Goal: Information Seeking & Learning: Learn about a topic

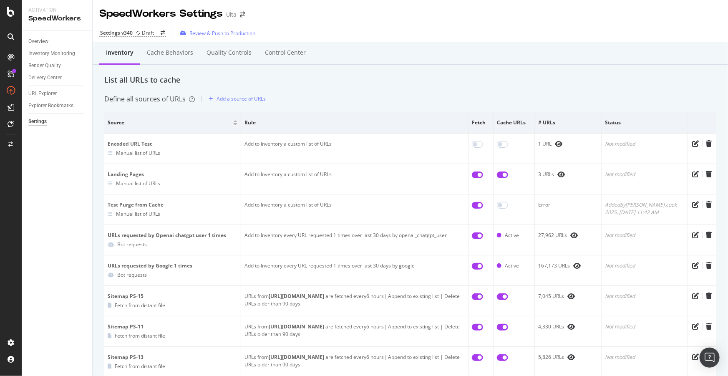
scroll to position [776, 0]
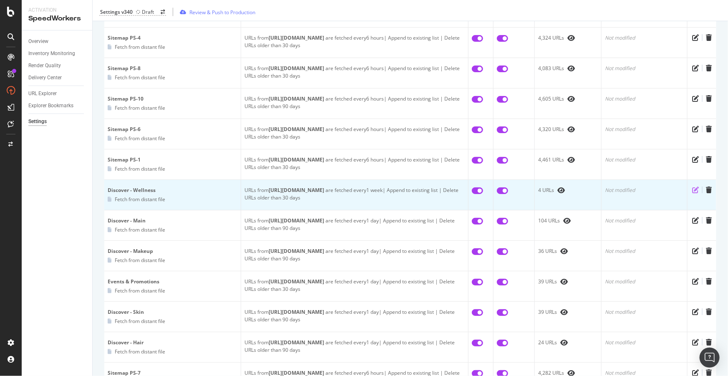
click at [692, 186] on icon "pen-to-square" at bounding box center [695, 189] width 7 height 7
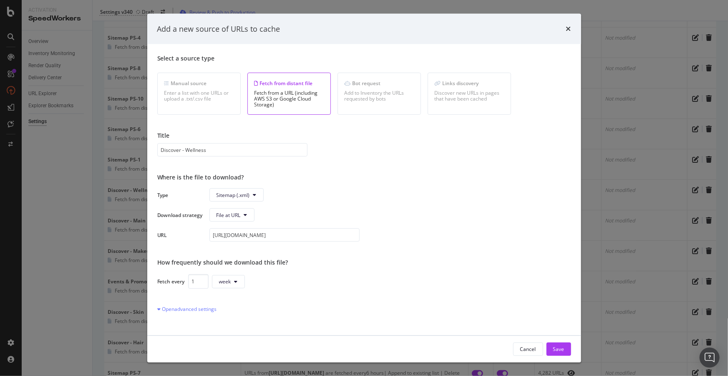
scroll to position [53, 0]
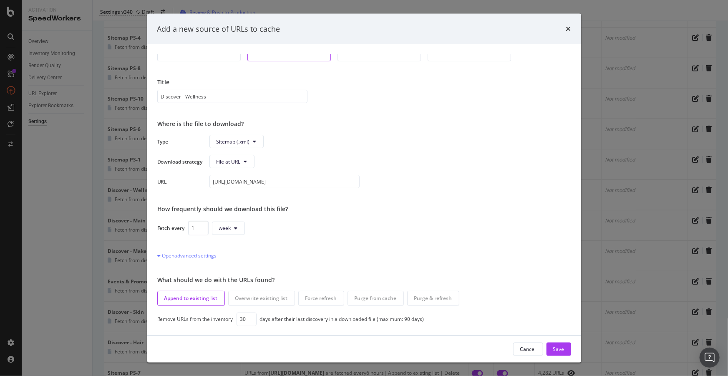
click at [61, 194] on div "Add a new source of URLs to cache Select a source type Manual source Enter a li…" at bounding box center [364, 188] width 728 height 376
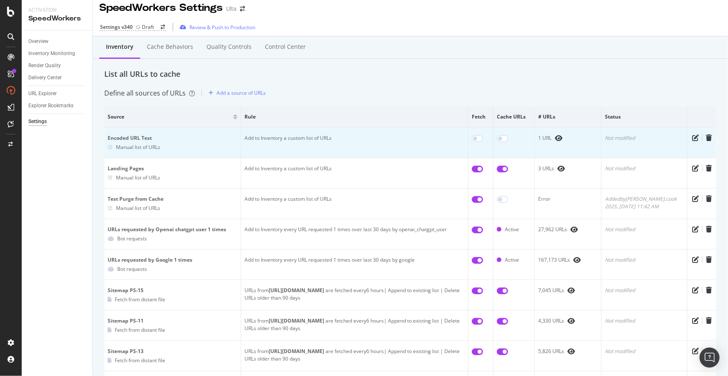
scroll to position [0, 0]
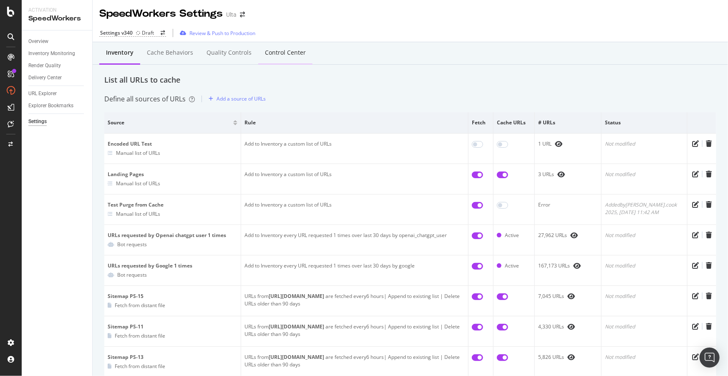
click at [282, 55] on div "Control Center" at bounding box center [285, 52] width 41 height 8
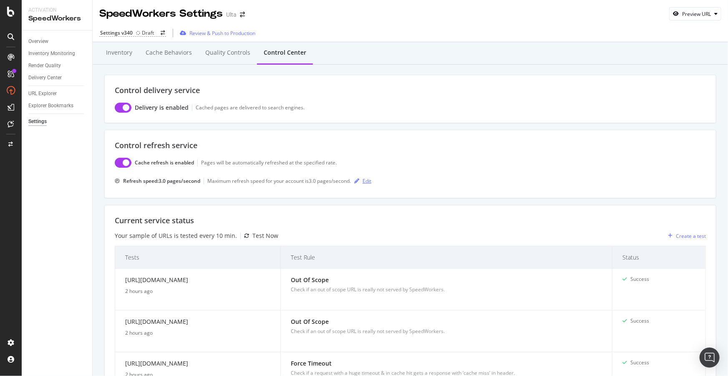
click at [365, 180] on div "Edit" at bounding box center [367, 180] width 9 height 7
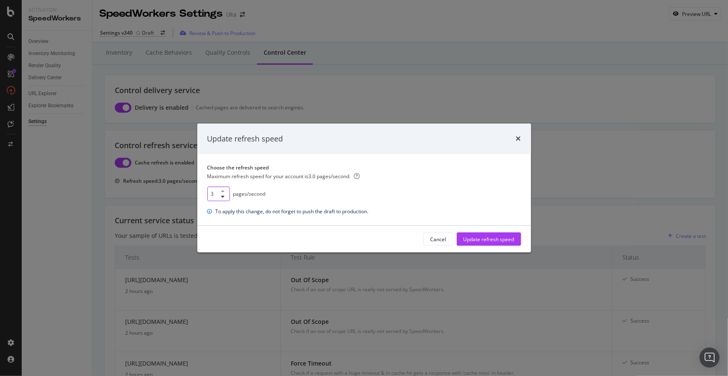
drag, startPoint x: 214, startPoint y: 194, endPoint x: 193, endPoint y: 192, distance: 21.4
click at [193, 192] on div "Update refresh speed Choose the refresh speed Maximum refresh speed for your ac…" at bounding box center [364, 188] width 728 height 376
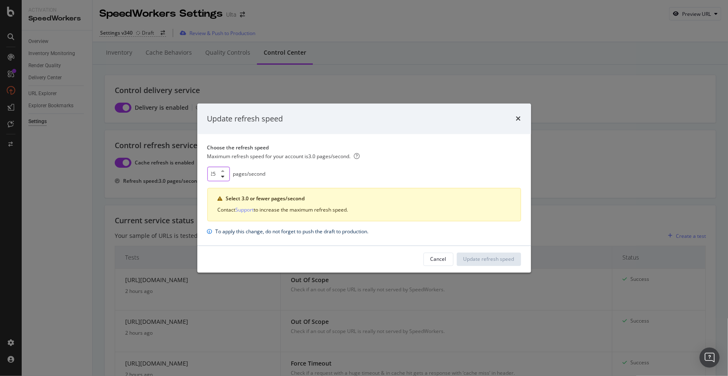
scroll to position [0, 0]
type input "2"
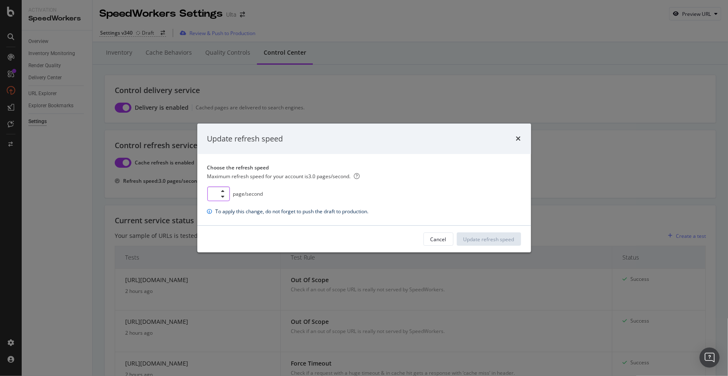
type input "3"
click at [442, 236] on div "Cancel" at bounding box center [439, 239] width 16 height 7
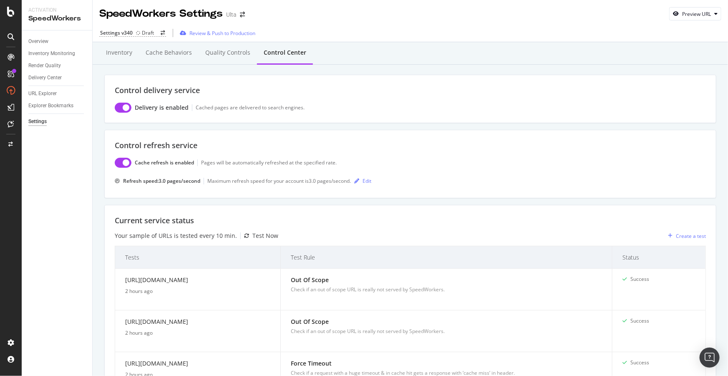
click at [41, 120] on div "Settings" at bounding box center [37, 121] width 18 height 9
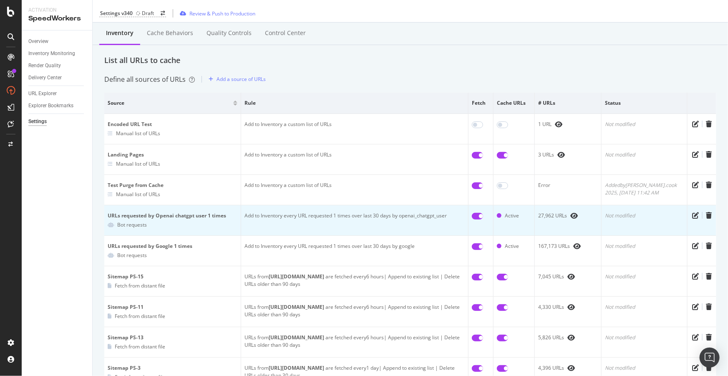
scroll to position [76, 0]
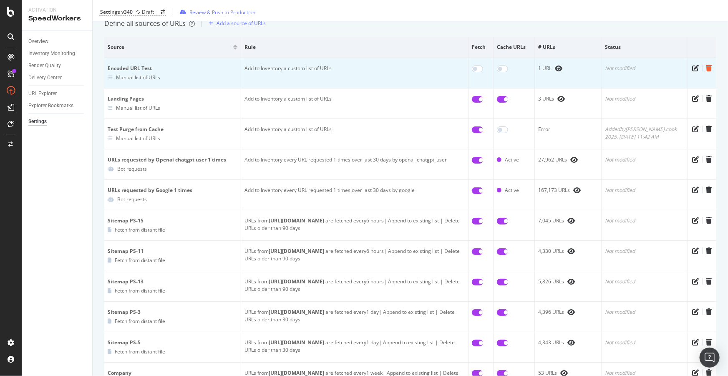
click at [706, 67] on icon "trash" at bounding box center [709, 68] width 6 height 7
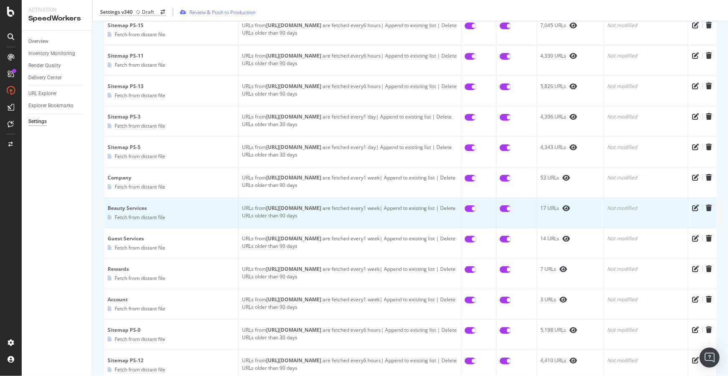
scroll to position [265, 0]
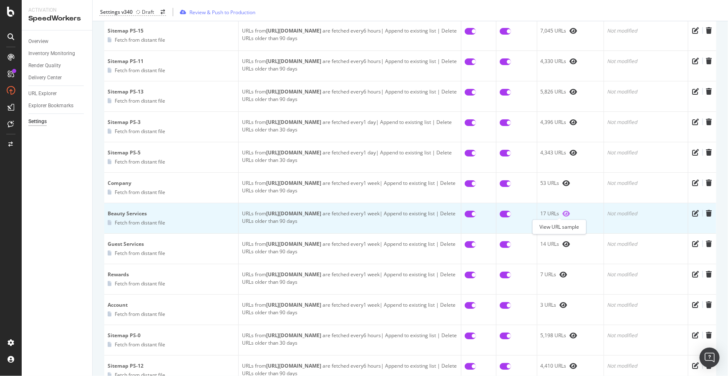
click at [563, 212] on icon "eye" at bounding box center [567, 213] width 8 height 7
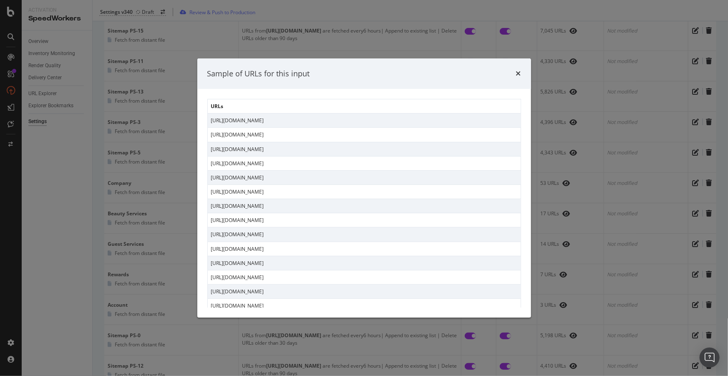
drag, startPoint x: 211, startPoint y: 119, endPoint x: 401, endPoint y: 290, distance: 255.8
click at [401, 290] on tbody "https://www.ulta.com/beautyservices/mac-makeup-service https://www.ulta.com/bea…" at bounding box center [363, 234] width 313 height 242
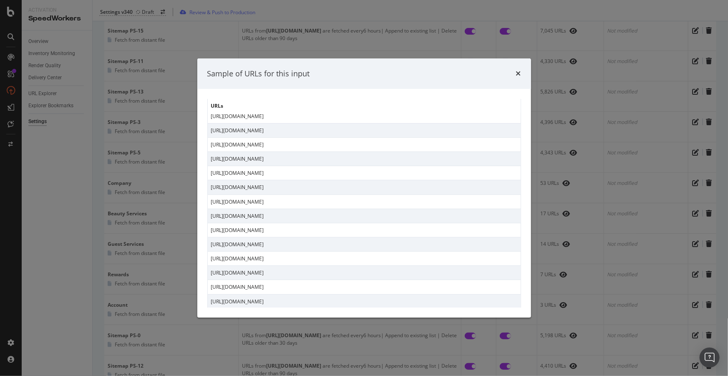
click at [371, 300] on td "https://www.ulta.com/beautyservices/store-events/birthday-parties" at bounding box center [363, 301] width 313 height 14
copy tbody "https://www.ulta.com/beautyservices/mac-makeup-service https://www.ulta.com/bea…"
click at [521, 74] on div "Sample of URLs for this input" at bounding box center [364, 73] width 334 height 31
click at [519, 74] on icon "times" at bounding box center [518, 73] width 5 height 7
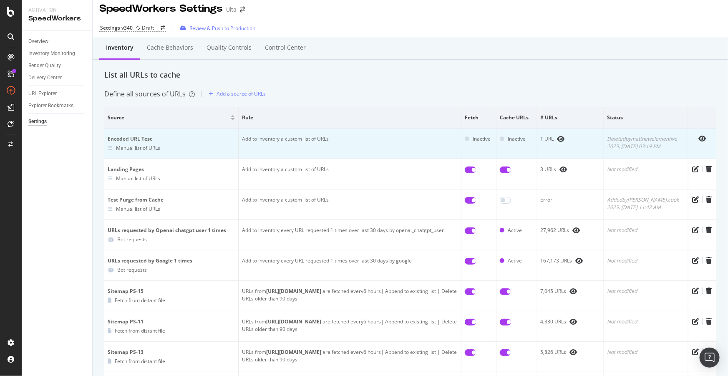
scroll to position [0, 0]
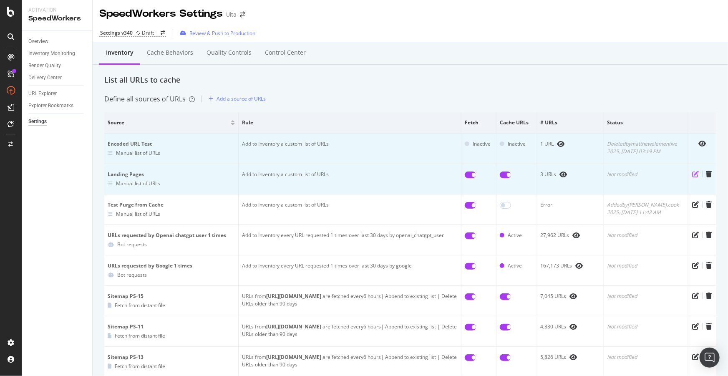
click at [693, 172] on icon "pen-to-square" at bounding box center [696, 174] width 7 height 7
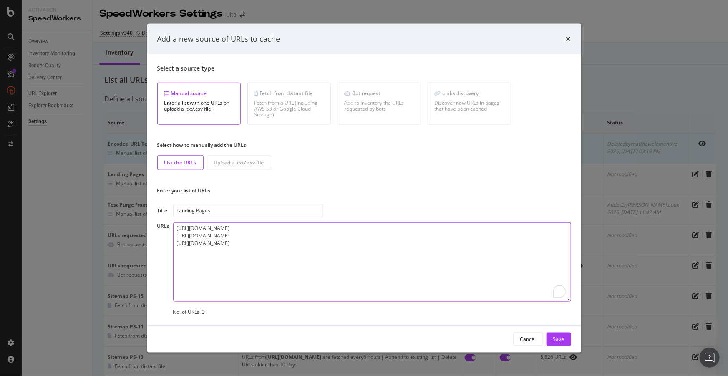
click at [336, 241] on textarea "https://www.ulta.com/ https://www.ulta.com/stores https://www.ulta.com/stores/d…" at bounding box center [372, 261] width 398 height 79
paste textarea "https://www.ulta.com/beautyservices/mac-makeup-service https://www.ulta.com/bea…"
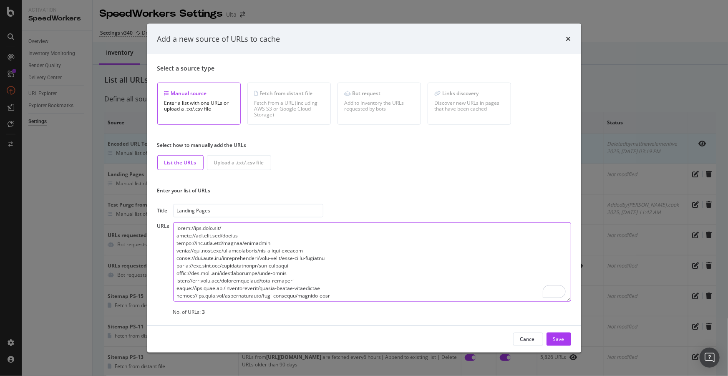
scroll to position [73, 0]
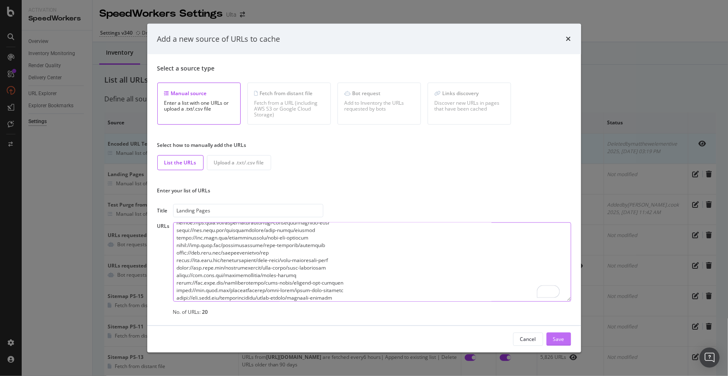
type textarea "https://www.ulta.com/ https://www.ulta.com/stores https://www.ulta.com/stores/d…"
click at [557, 339] on div "Save" at bounding box center [558, 338] width 11 height 7
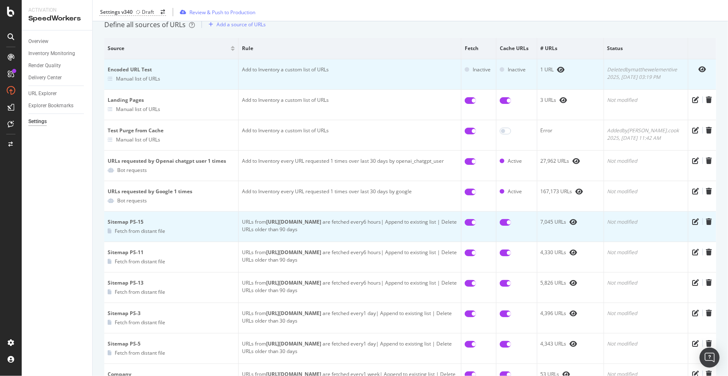
scroll to position [36, 0]
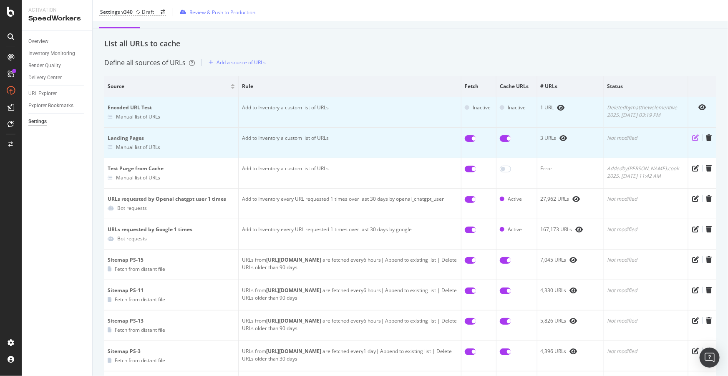
click at [693, 138] on icon "pen-to-square" at bounding box center [696, 137] width 7 height 7
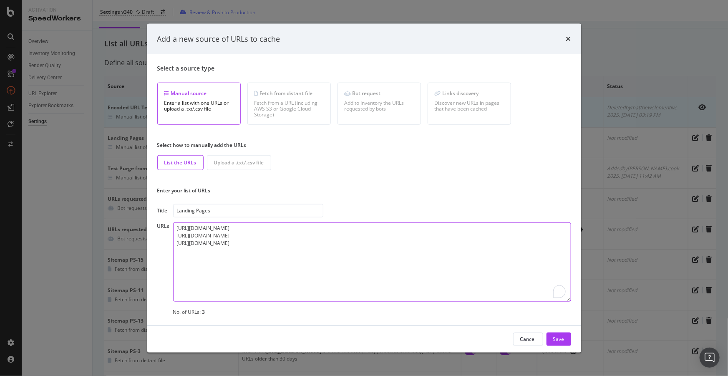
click at [306, 249] on textarea "https://www.ulta.com/ https://www.ulta.com/stores https://www.ulta.com/stores/d…" at bounding box center [372, 261] width 398 height 79
paste textarea "https://www.ulta.com/beautyservices/mac-makeup-service https://www.ulta.com/bea…"
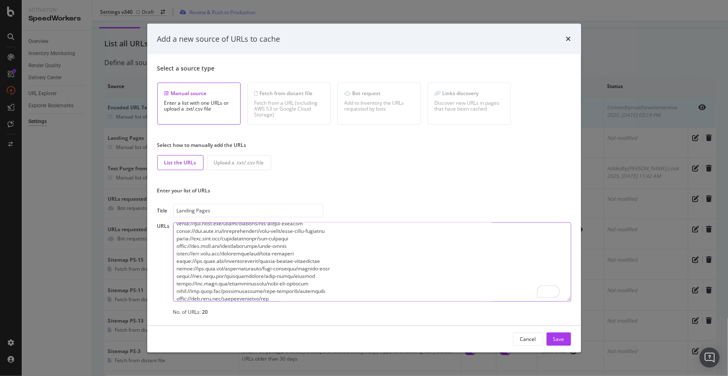
scroll to position [0, 0]
type textarea "https://www.ulta.com/ https://www.ulta.com/stores https://www.ulta.com/stores/d…"
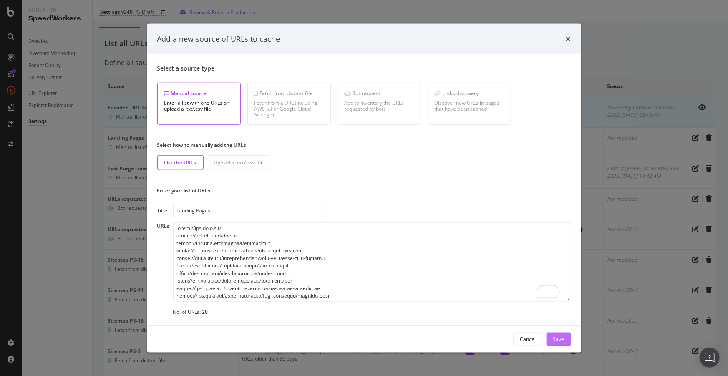
click at [563, 341] on div "Save" at bounding box center [558, 338] width 11 height 7
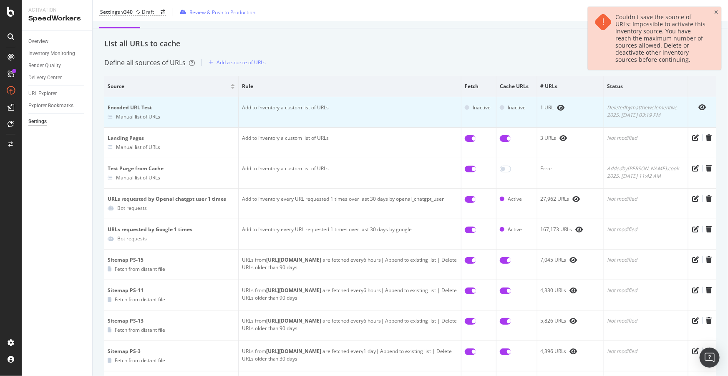
scroll to position [112, 0]
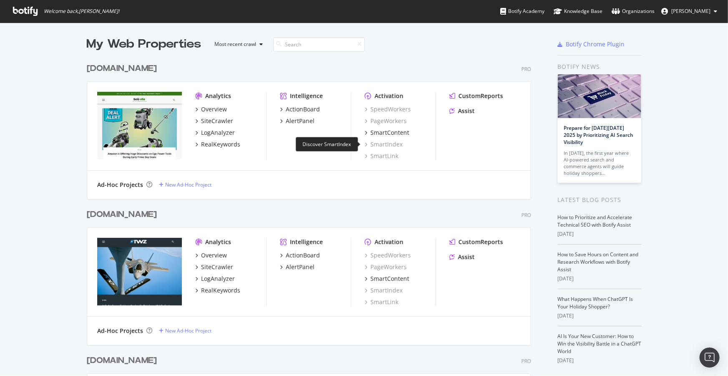
scroll to position [1410, 0]
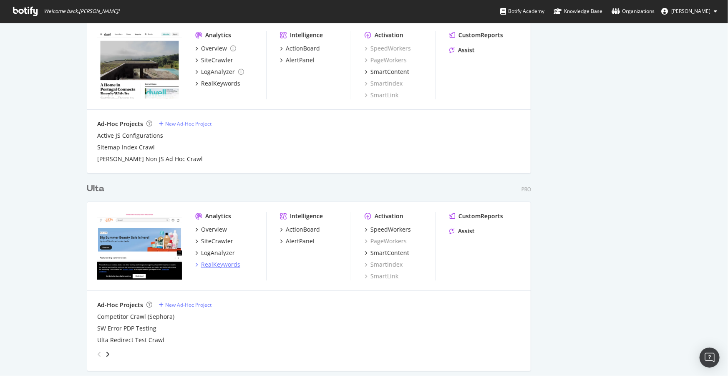
click at [219, 260] on div "RealKeywords" at bounding box center [220, 264] width 39 height 8
click at [209, 249] on div "LogAnalyzer" at bounding box center [218, 253] width 34 height 8
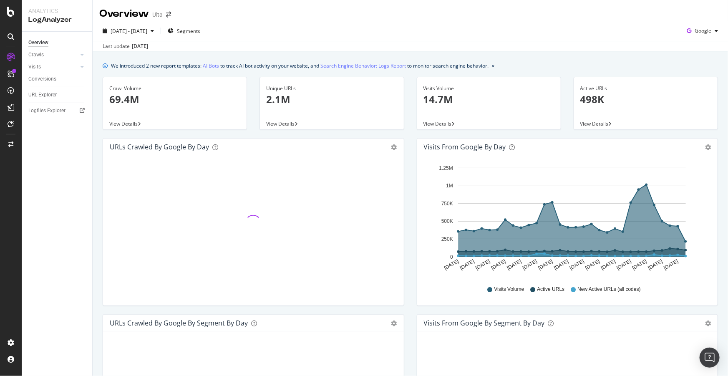
click at [469, 21] on div "[DATE] - [DATE] Segments Google Last update [DATE]" at bounding box center [410, 36] width 635 height 30
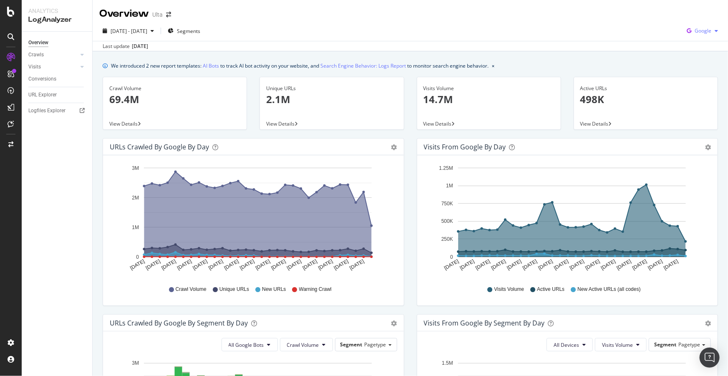
click at [702, 33] on span "Google" at bounding box center [703, 30] width 17 height 7
click at [697, 63] on span "Bing" at bounding box center [703, 63] width 31 height 8
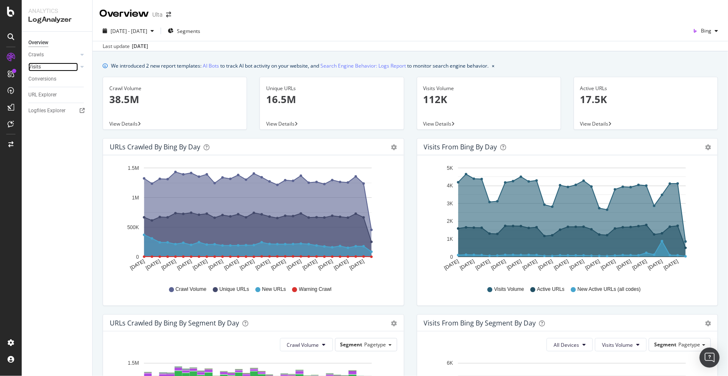
click at [39, 64] on div "Visits" at bounding box center [34, 67] width 13 height 9
